Goal: Information Seeking & Learning: Learn about a topic

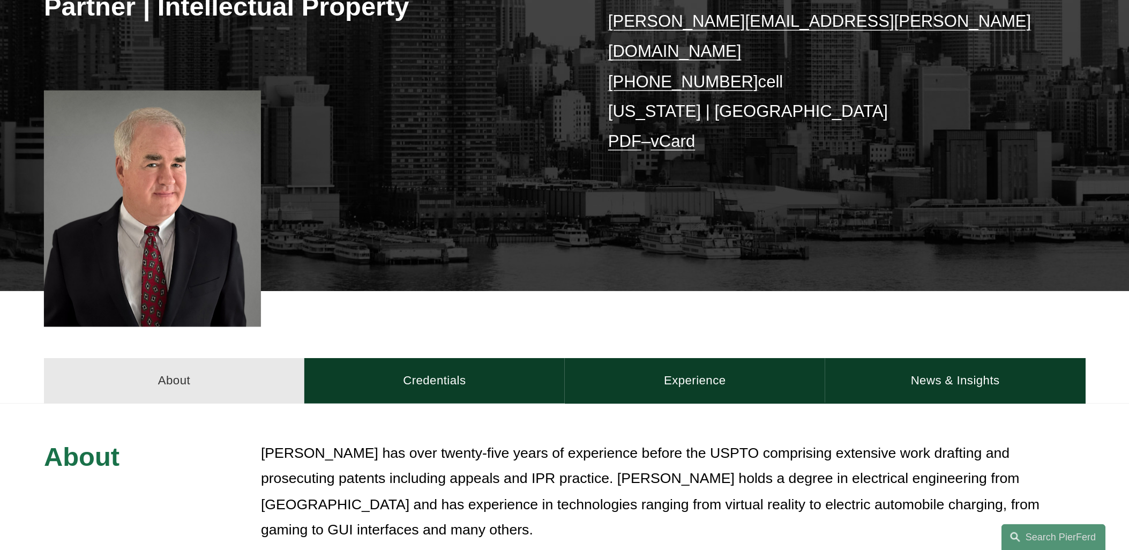
scroll to position [182, 0]
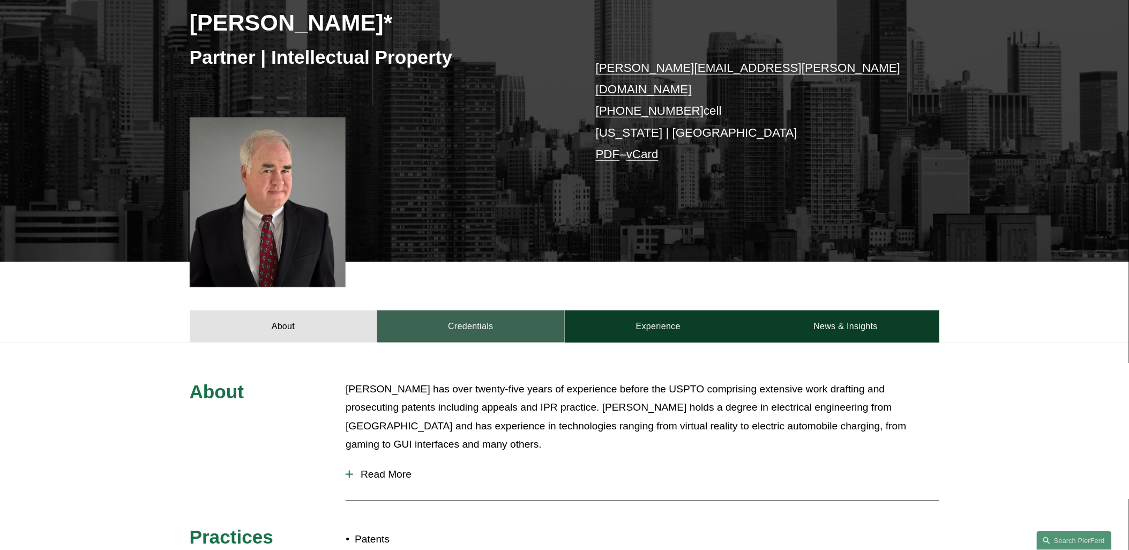
click at [429, 319] on link "Credentials" at bounding box center [471, 326] width 188 height 32
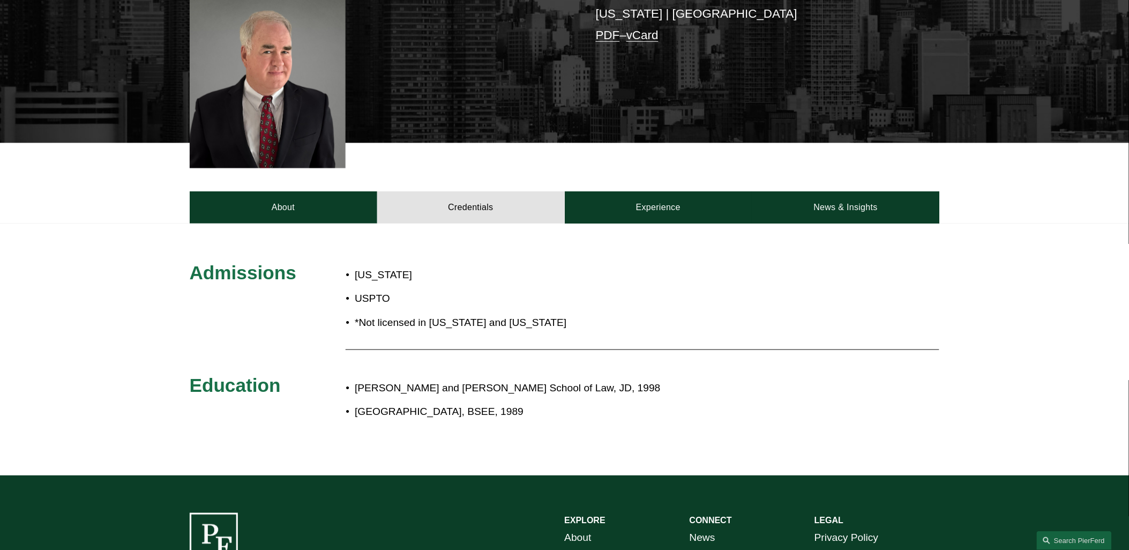
scroll to position [242, 0]
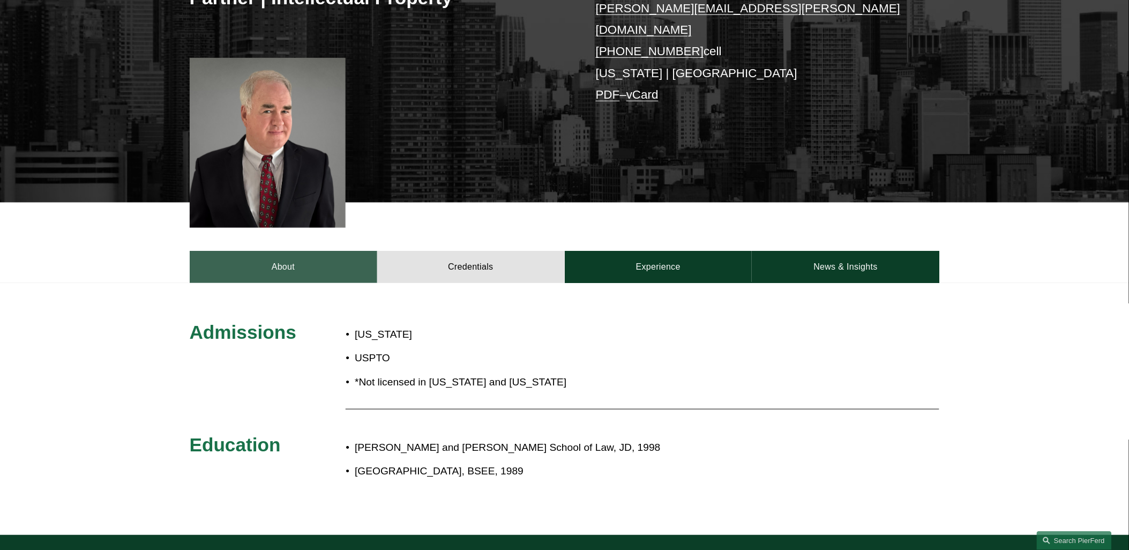
click at [291, 260] on link "About" at bounding box center [284, 267] width 188 height 32
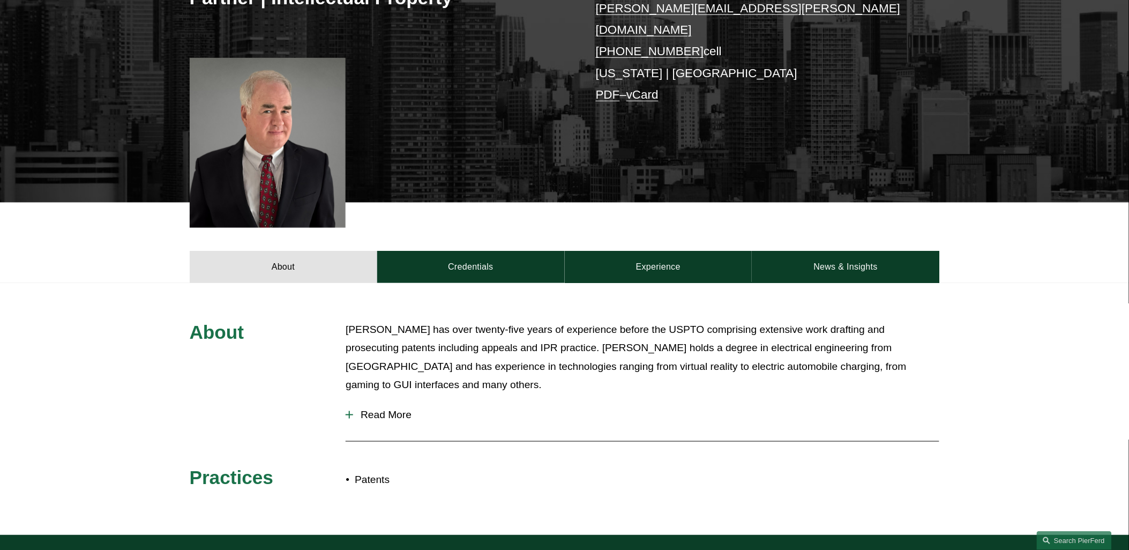
scroll to position [182, 0]
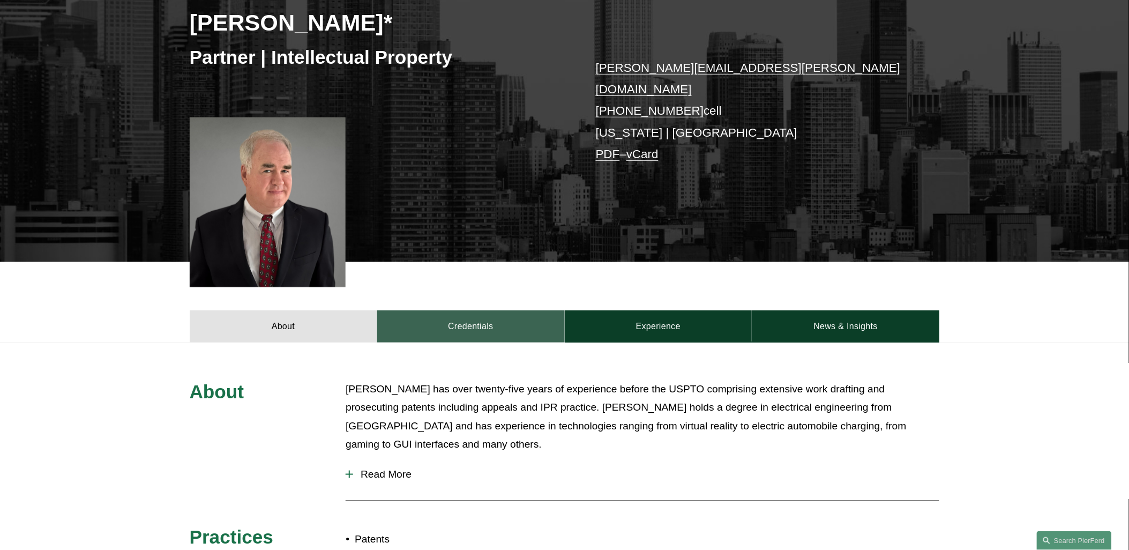
click at [531, 322] on link "Credentials" at bounding box center [471, 326] width 188 height 32
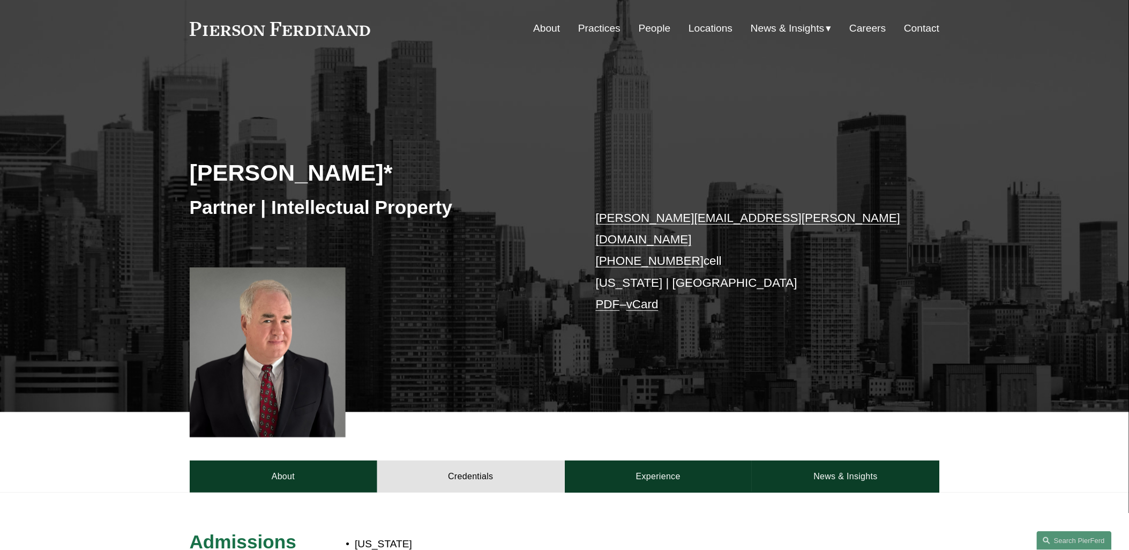
scroll to position [3, 0]
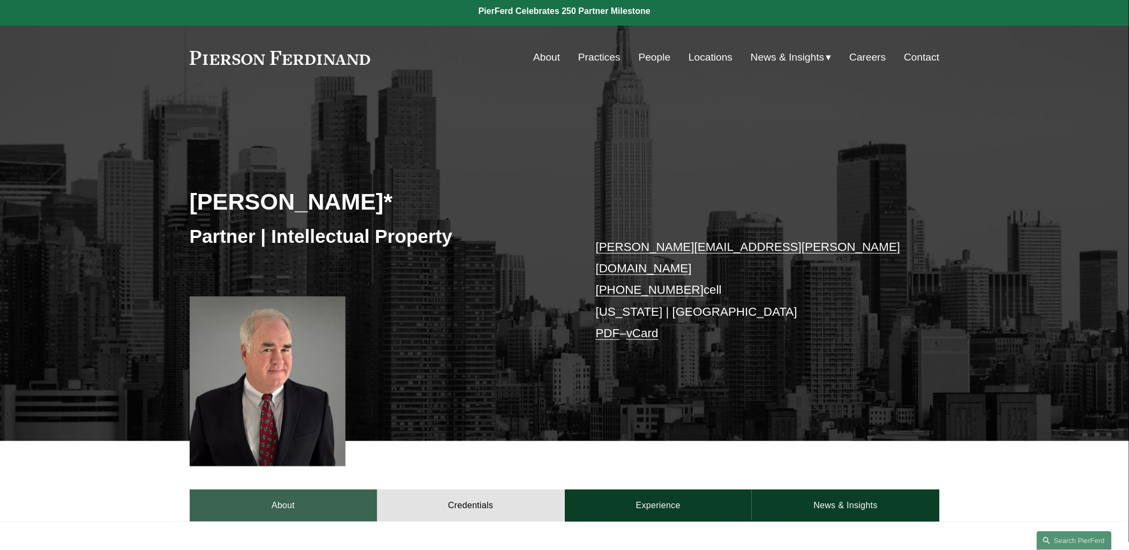
click at [309, 492] on link "About" at bounding box center [284, 505] width 188 height 32
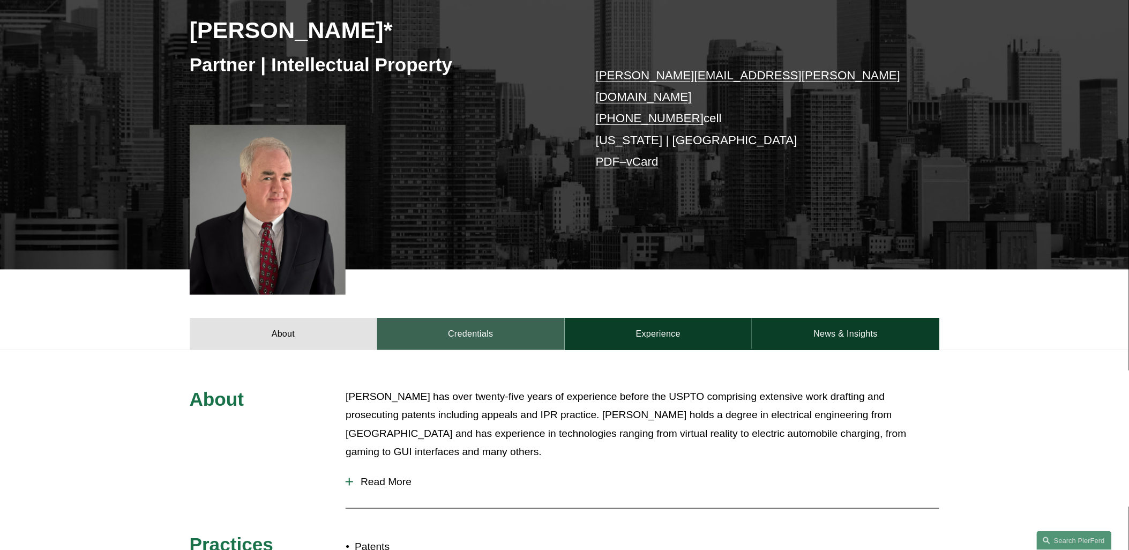
scroll to position [242, 0]
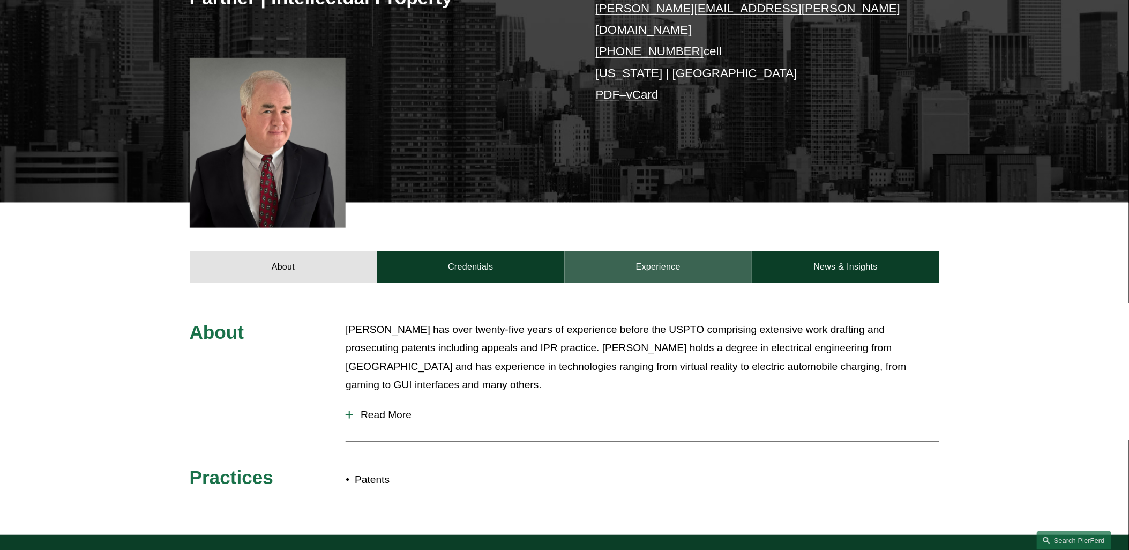
click at [636, 254] on link "Experience" at bounding box center [659, 267] width 188 height 32
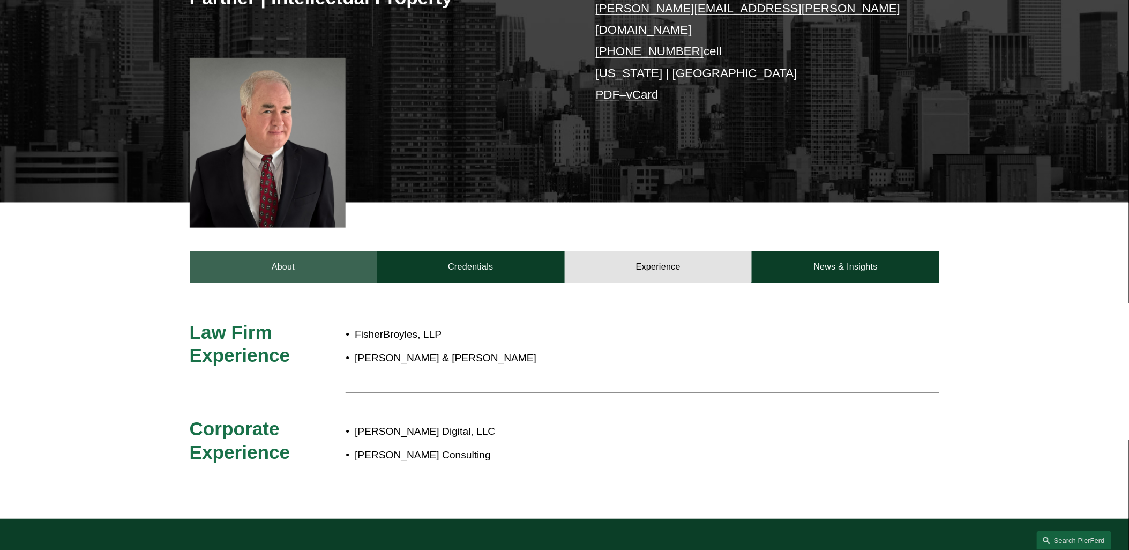
click at [331, 264] on link "About" at bounding box center [284, 267] width 188 height 32
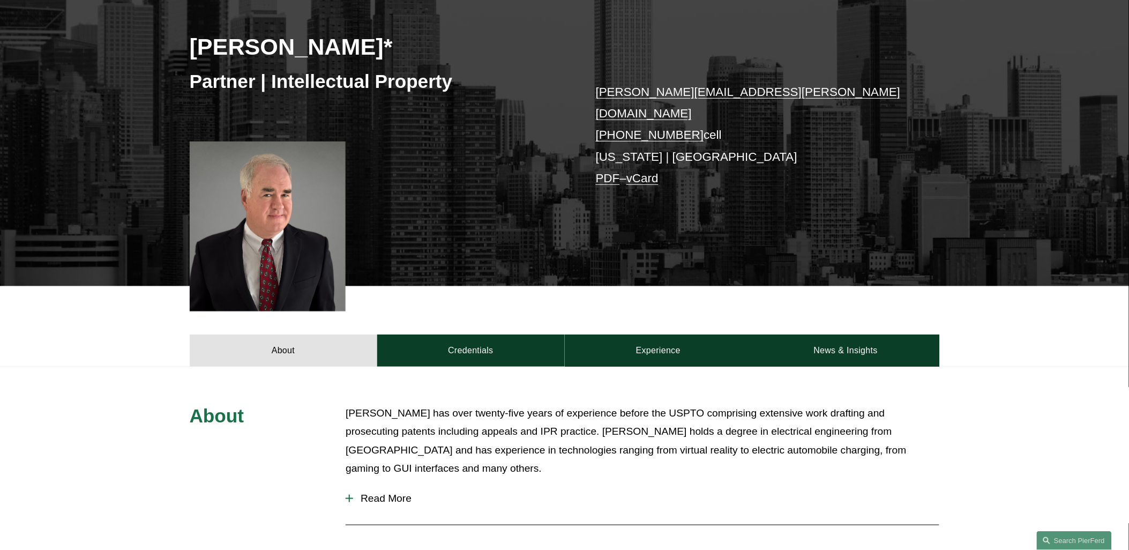
scroll to position [178, 0]
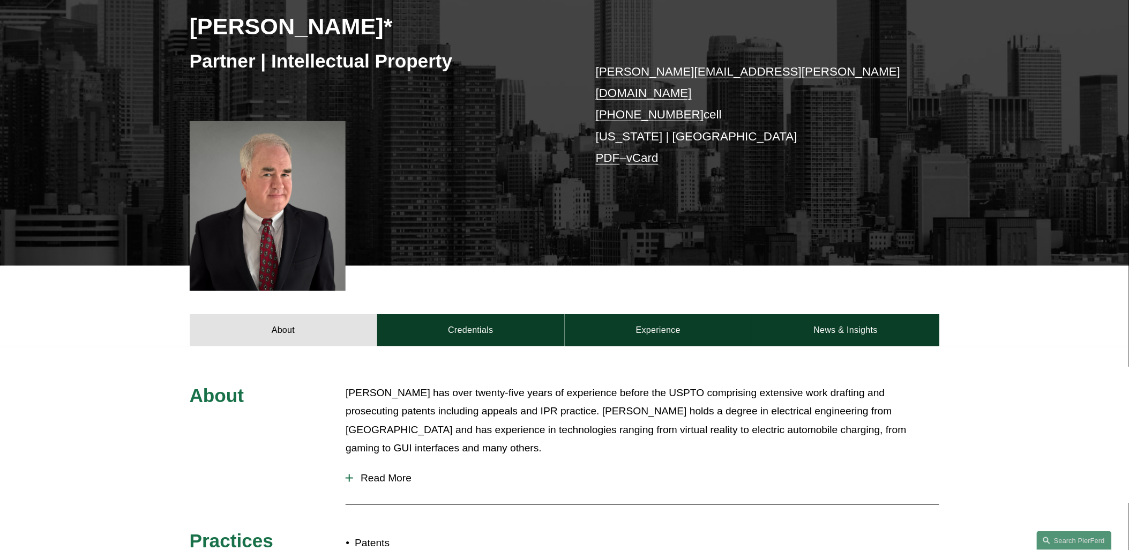
click at [613, 346] on div "About [PERSON_NAME] has over twenty-five years of experience before the USPTO c…" at bounding box center [564, 472] width 1129 height 252
click at [617, 325] on link "Experience" at bounding box center [659, 330] width 188 height 32
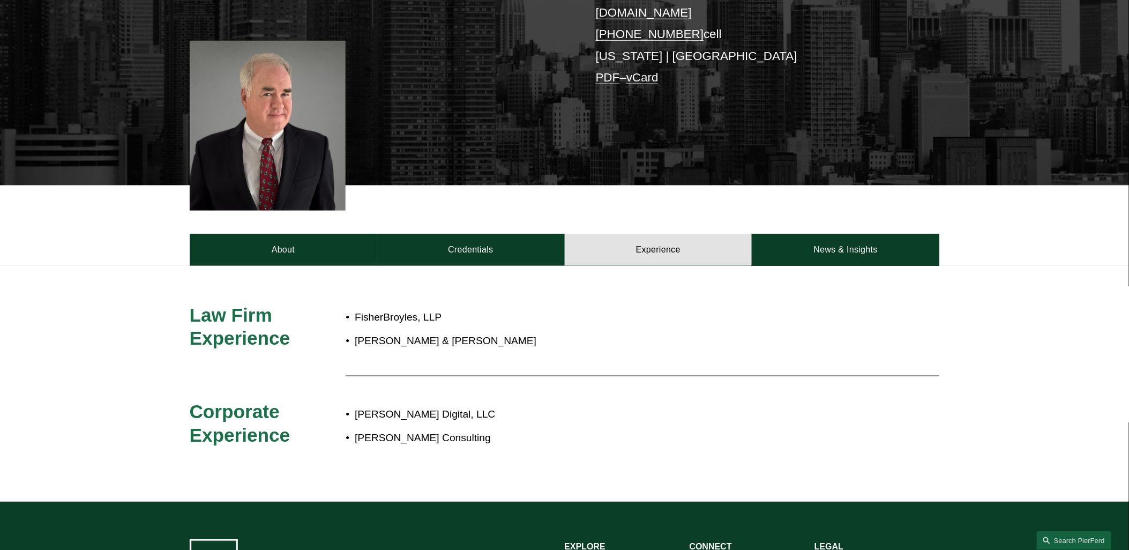
scroll to position [238, 0]
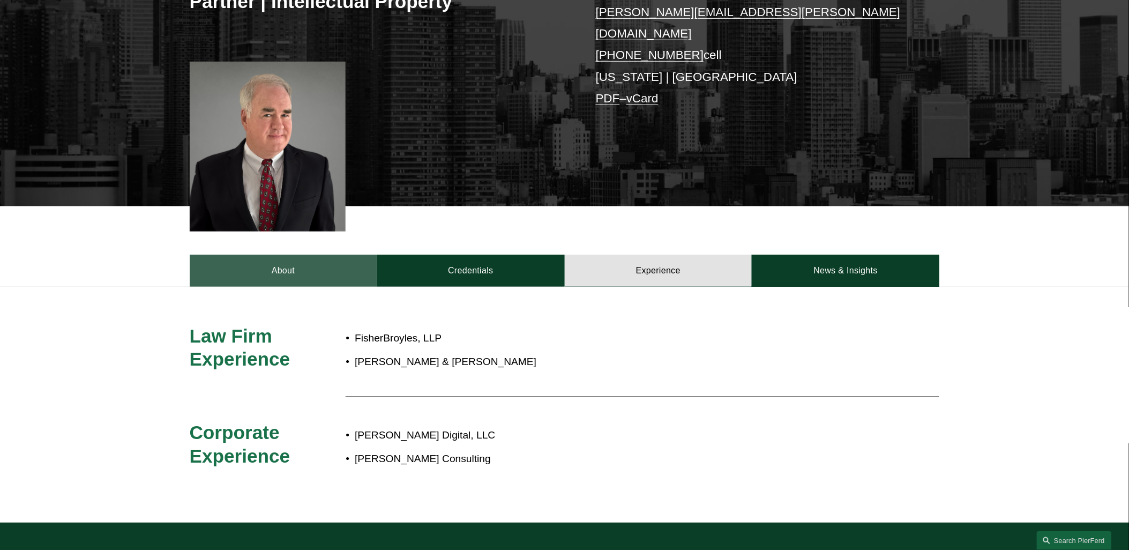
click at [286, 261] on link "About" at bounding box center [284, 271] width 188 height 32
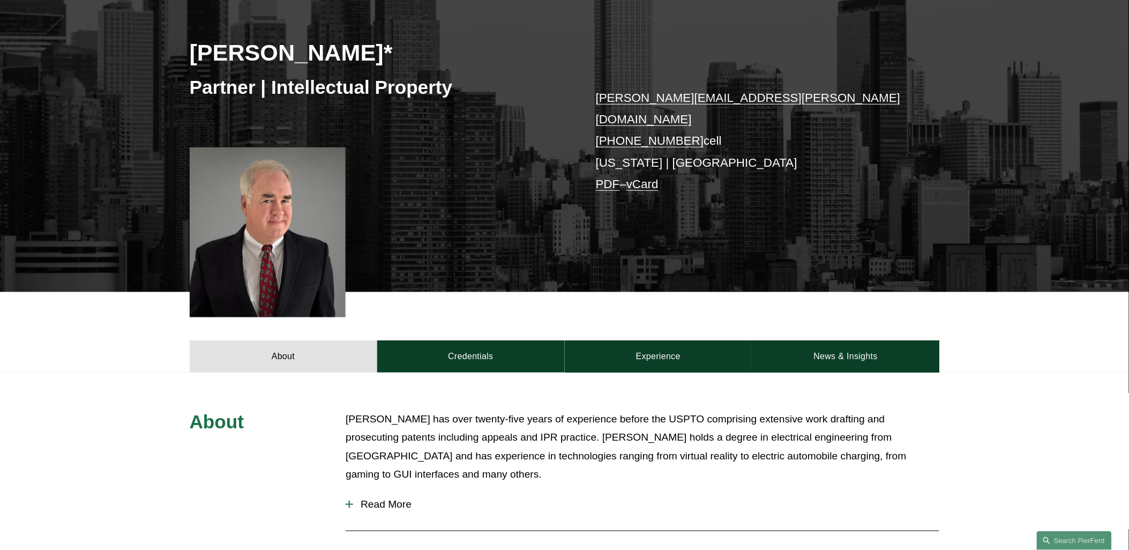
scroll to position [119, 0]
